Goal: Obtain resource: Download file/media

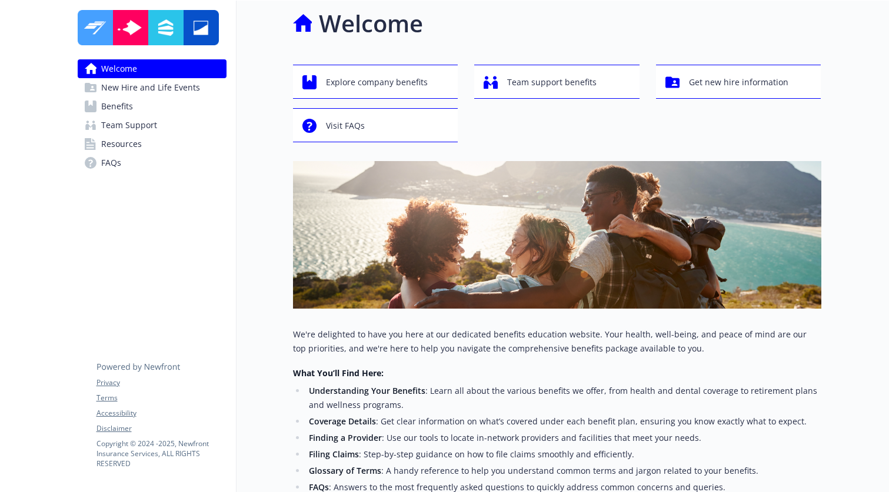
scroll to position [23, 0]
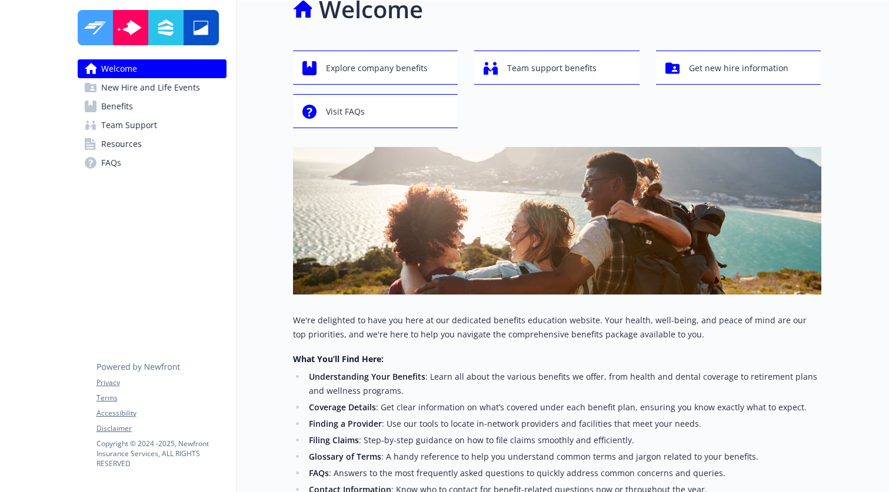
click at [119, 102] on span "Benefits" at bounding box center [117, 106] width 32 height 19
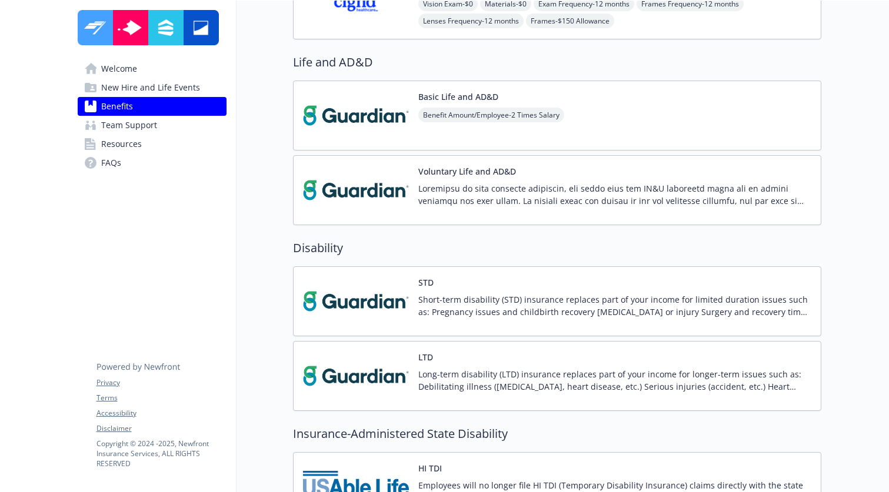
scroll to position [1305, 0]
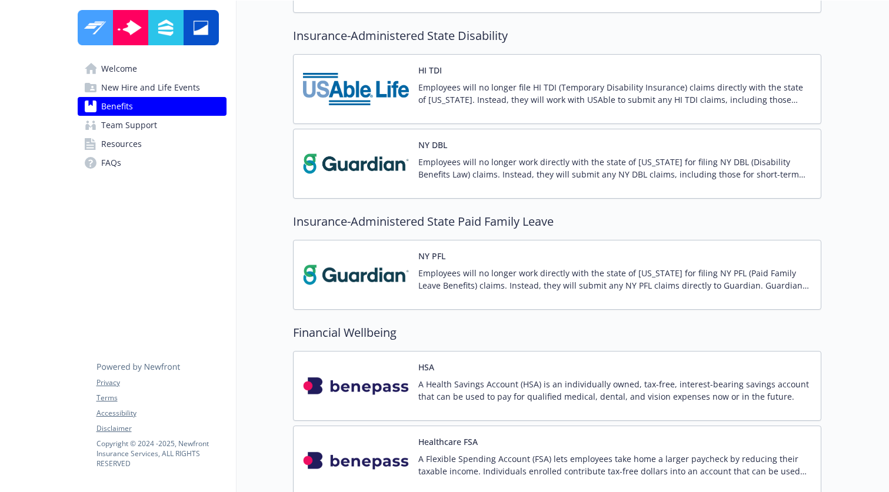
click at [408, 160] on img at bounding box center [356, 164] width 106 height 50
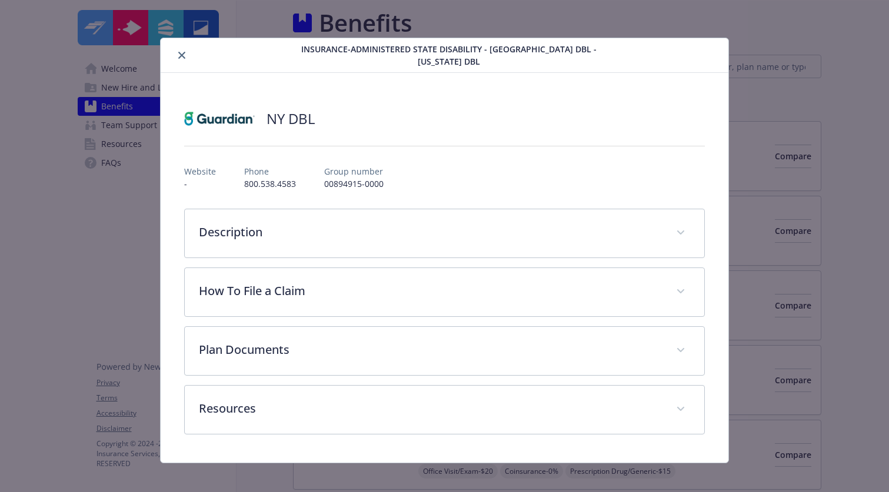
scroll to position [1305, 0]
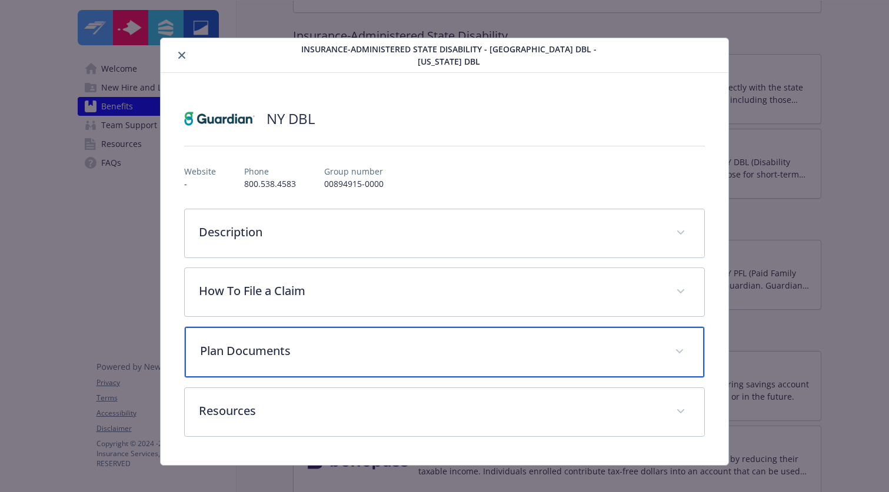
click at [311, 349] on div "Plan Documents" at bounding box center [444, 352] width 519 height 51
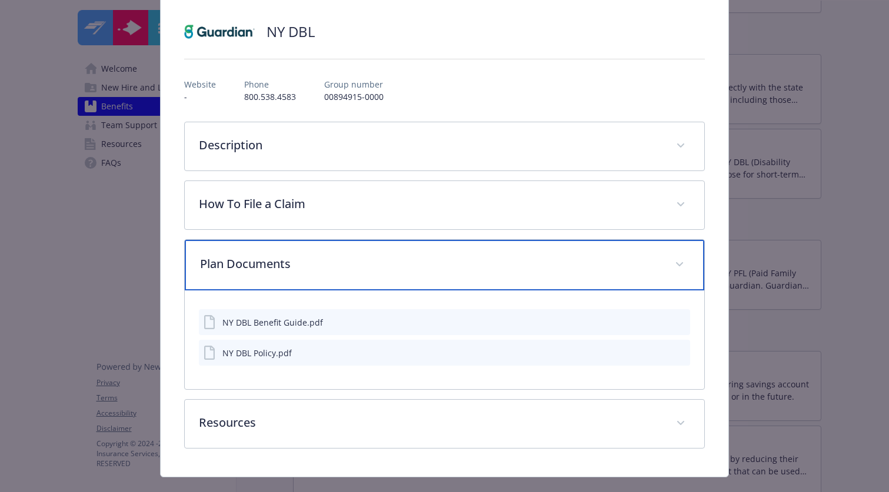
scroll to position [99, 0]
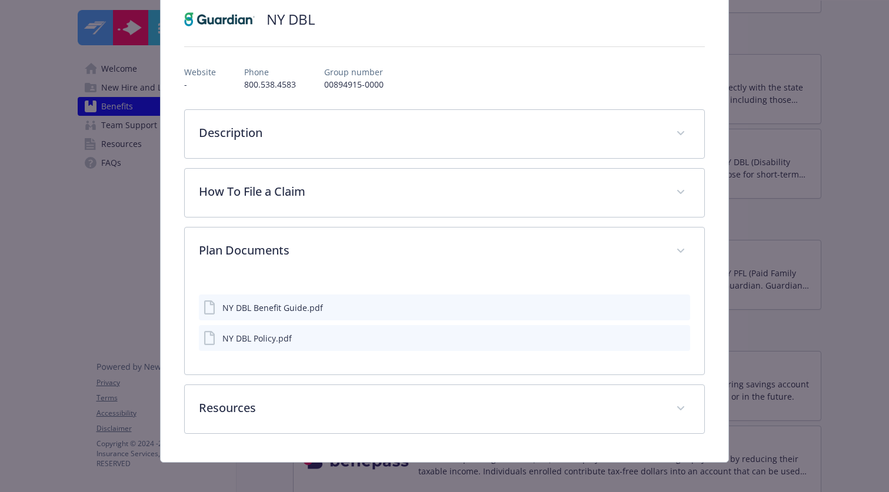
click at [677, 333] on button "details for plan Insurance-Administered State Disability - NY DBL - New York DBL" at bounding box center [680, 338] width 11 height 12
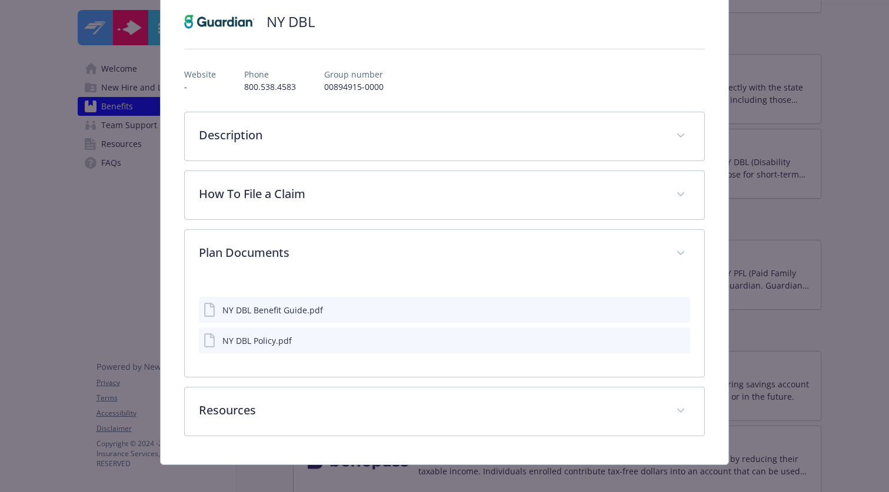
click at [677, 335] on button "preview file" at bounding box center [678, 340] width 13 height 11
click at [674, 305] on icon "preview file" at bounding box center [679, 309] width 11 height 8
click at [655, 305] on icon "download file" at bounding box center [659, 309] width 9 height 9
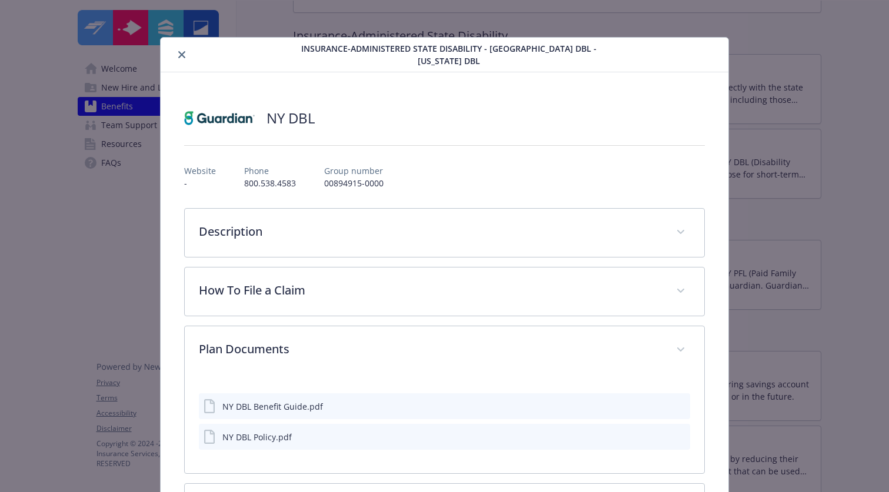
scroll to position [0, 0]
click at [181, 52] on icon "close" at bounding box center [181, 55] width 7 height 7
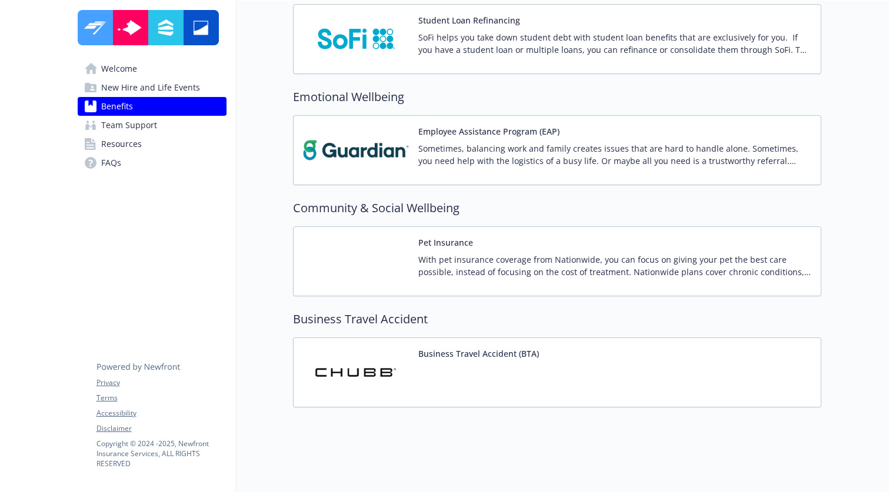
scroll to position [2256, 0]
click at [523, 351] on button "Business Travel Accident (BTA)" at bounding box center [478, 354] width 121 height 12
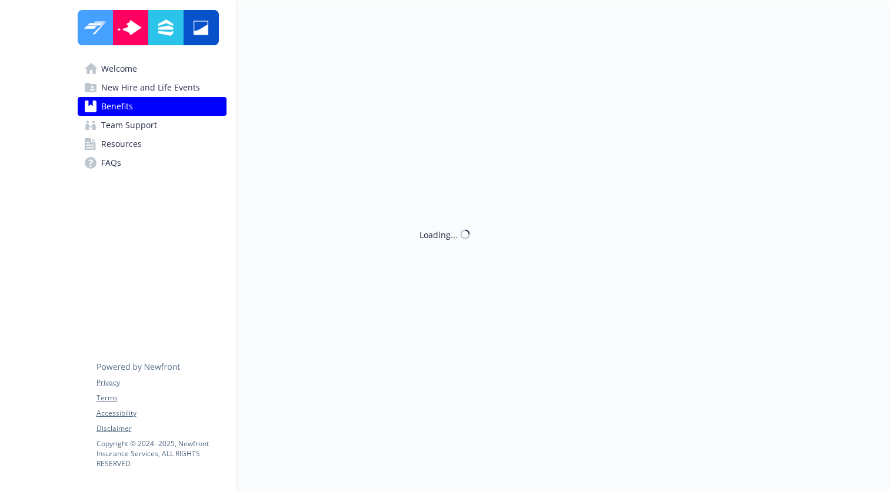
scroll to position [2256, 0]
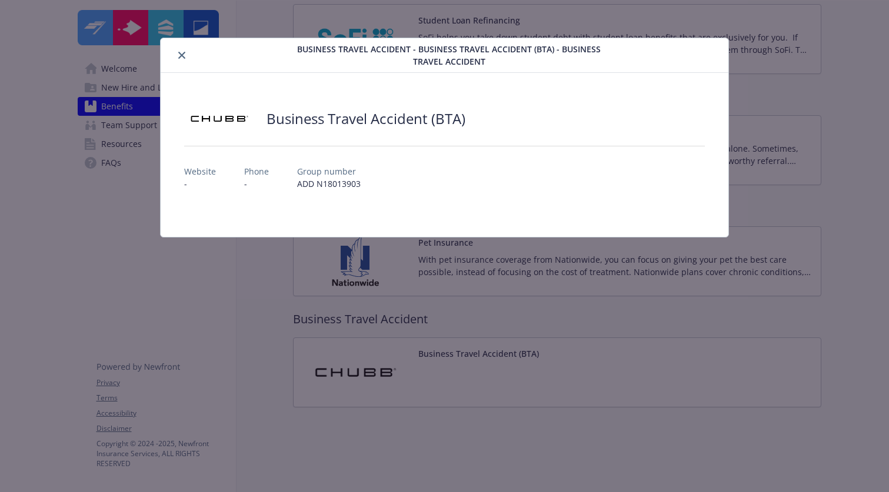
click at [178, 54] on icon "close" at bounding box center [181, 55] width 7 height 7
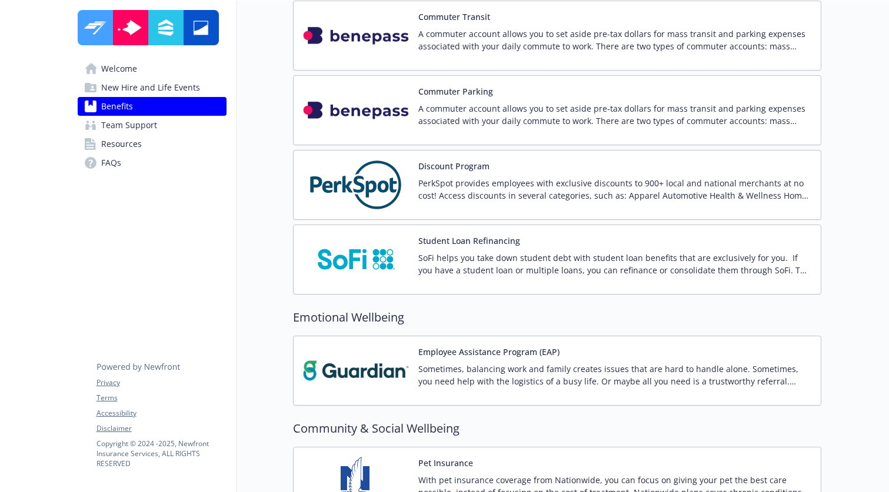
scroll to position [1861, 0]
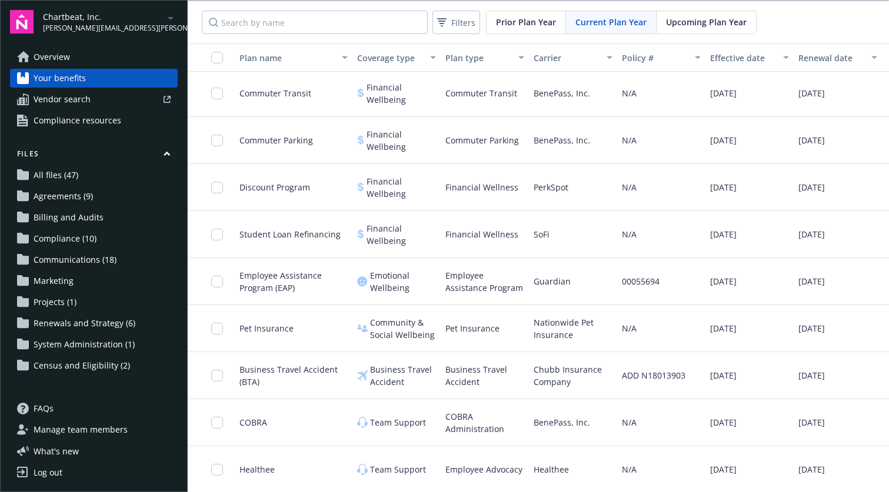
scroll to position [1, 0]
click at [48, 244] on span "Compliance (10)" at bounding box center [65, 238] width 63 height 19
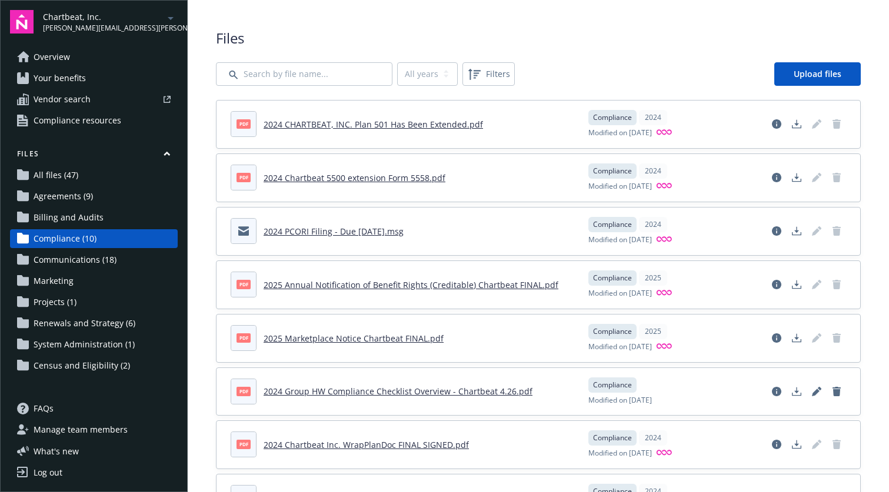
click at [278, 181] on link "2024 Chartbeat 5500 extension Form 5558.pdf" at bounding box center [355, 177] width 182 height 11
click at [437, 78] on select "All years 2025 2024" at bounding box center [427, 74] width 61 height 24
click at [397, 62] on select "All years 2025 2024" at bounding box center [427, 74] width 61 height 24
